Goal: Subscribe to service/newsletter

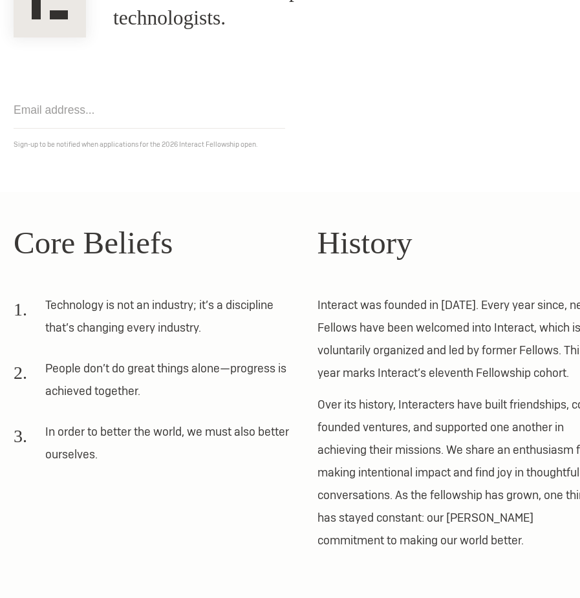
scroll to position [164, 0]
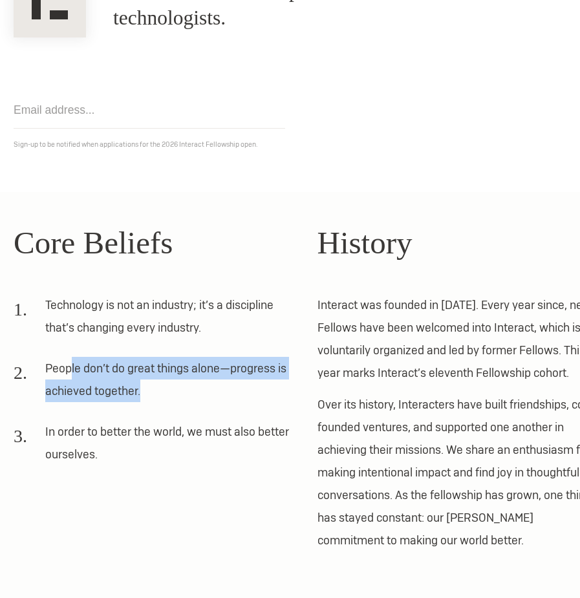
drag, startPoint x: 72, startPoint y: 369, endPoint x: 150, endPoint y: 389, distance: 80.9
click at [150, 389] on li "People don’t do great things alone—progress is achieved together." at bounding box center [152, 384] width 277 height 54
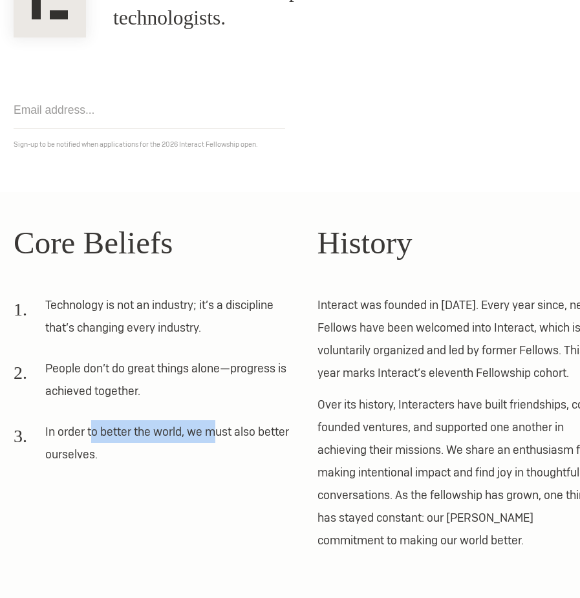
drag, startPoint x: 91, startPoint y: 433, endPoint x: 214, endPoint y: 433, distance: 123.5
click at [214, 433] on li "In order to better the world, we must also better ourselves." at bounding box center [152, 447] width 277 height 54
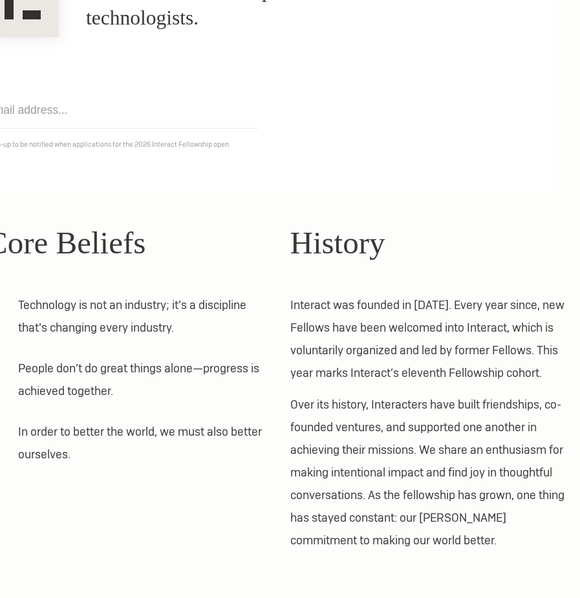
scroll to position [225, 27]
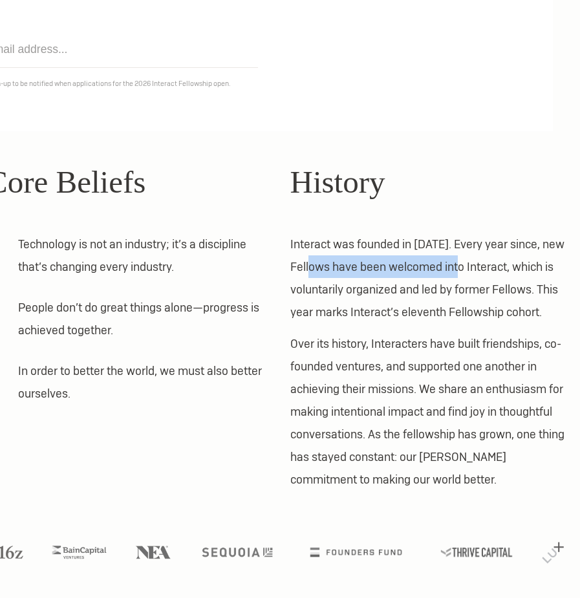
drag, startPoint x: 325, startPoint y: 270, endPoint x: 509, endPoint y: 270, distance: 183.7
click at [509, 270] on p "Interact was founded in [DATE]. Every year since, new Fellows have been welcome…" at bounding box center [428, 278] width 277 height 91
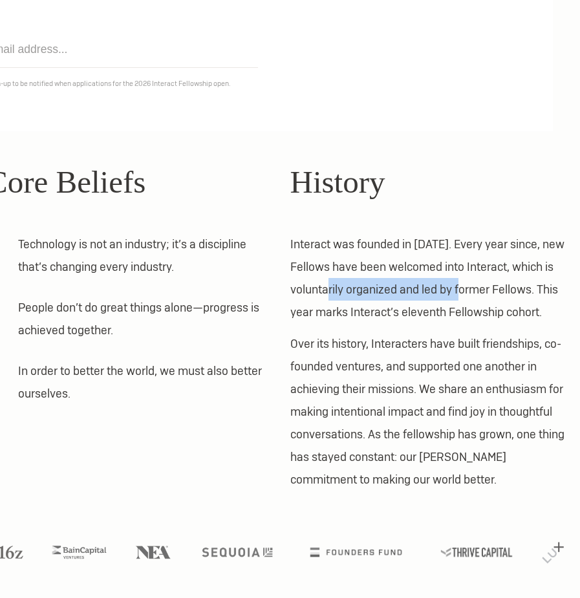
drag, startPoint x: 334, startPoint y: 290, endPoint x: 480, endPoint y: 290, distance: 146.2
click at [480, 290] on p "Interact was founded in [DATE]. Every year since, new Fellows have been welcome…" at bounding box center [428, 278] width 277 height 91
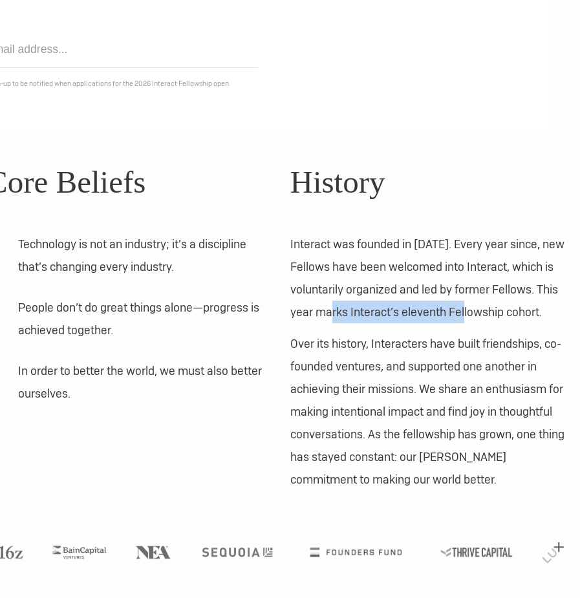
drag, startPoint x: 339, startPoint y: 310, endPoint x: 493, endPoint y: 310, distance: 153.9
click at [479, 310] on p "Interact was founded in [DATE]. Every year since, new Fellows have been welcome…" at bounding box center [428, 278] width 277 height 91
click at [493, 310] on p "Interact was founded in [DATE]. Every year since, new Fellows have been welcome…" at bounding box center [428, 278] width 277 height 91
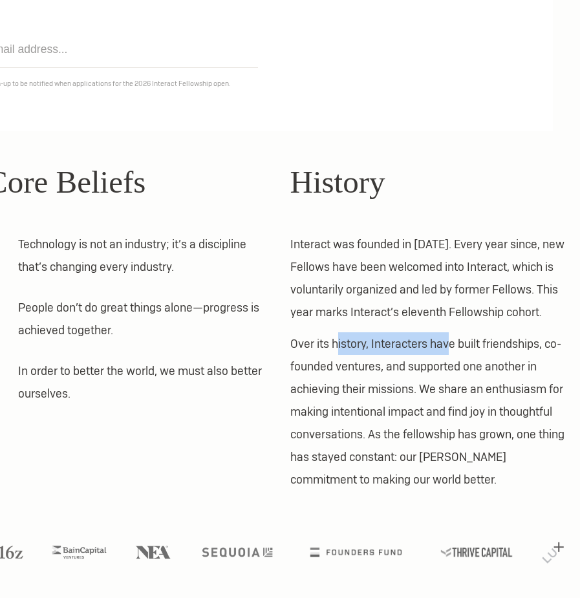
drag, startPoint x: 338, startPoint y: 343, endPoint x: 469, endPoint y: 343, distance: 130.6
click at [466, 343] on p "Over its history, Interacters have built friendships, co-founded ventures, and …" at bounding box center [428, 411] width 277 height 158
click at [469, 343] on p "Over its history, Interacters have built friendships, co-founded ventures, and …" at bounding box center [428, 411] width 277 height 158
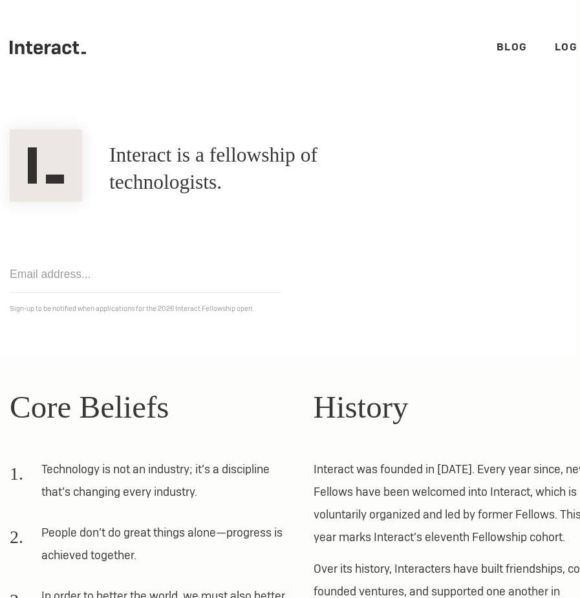
scroll to position [0, 0]
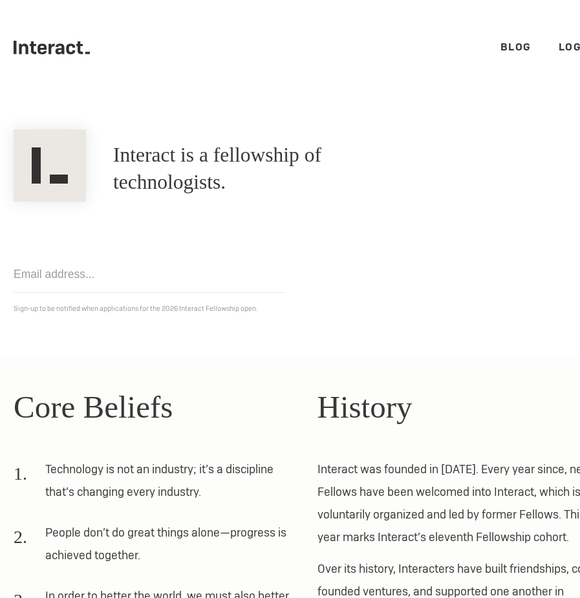
click at [75, 277] on input "email" at bounding box center [150, 274] width 272 height 37
click at [146, 248] on div "Get notified Sign-up to be notified when applications for the 2026 Interact Fel…" at bounding box center [303, 259] width 607 height 114
click at [72, 281] on input "email" at bounding box center [150, 274] width 272 height 37
type input "[EMAIL_ADDRESS][DOMAIN_NAME]"
click at [211, 297] on form "[EMAIL_ADDRESS][DOMAIN_NAME] Get notified" at bounding box center [150, 279] width 272 height 46
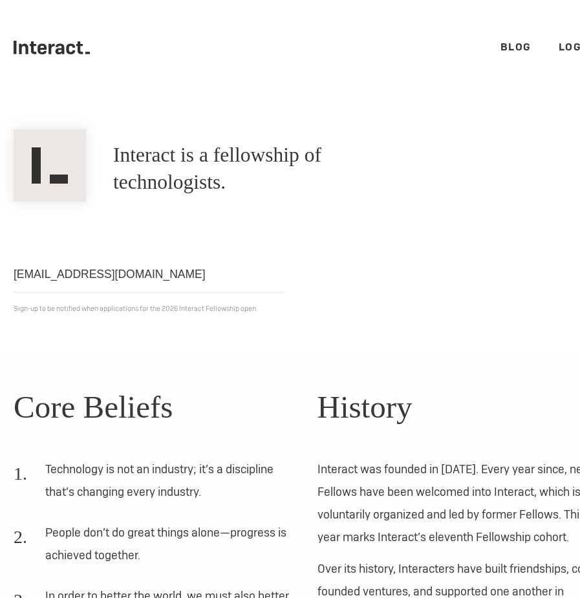
click at [206, 282] on input "[EMAIL_ADDRESS][DOMAIN_NAME]" at bounding box center [150, 274] width 272 height 37
click input "Get notified" at bounding box center [0, 0] width 0 height 0
